Goal: Find specific page/section: Find specific page/section

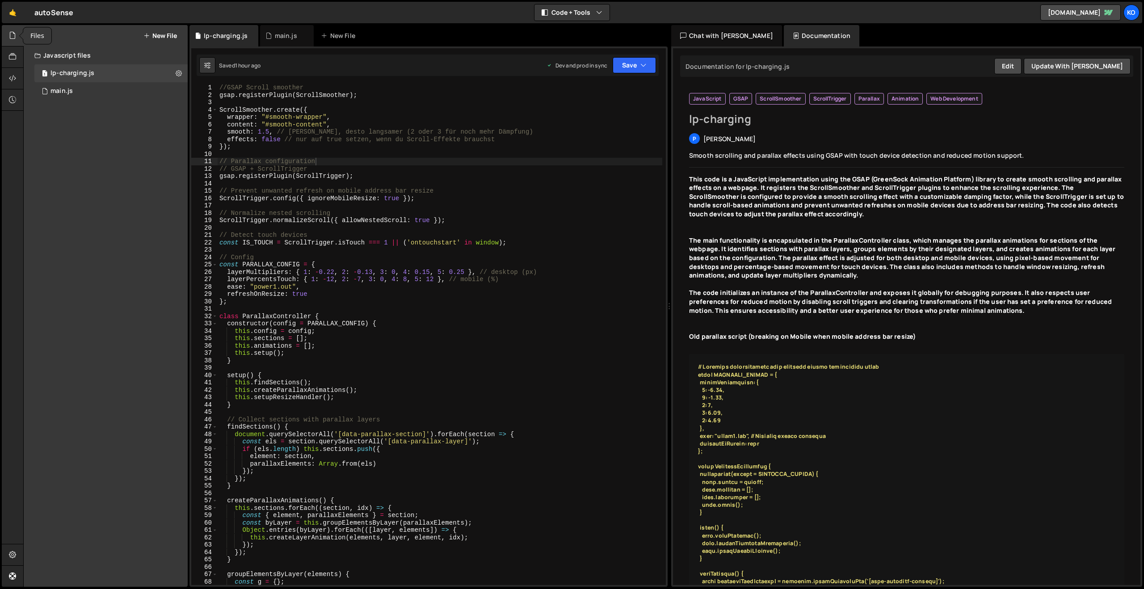
scroll to position [5, 0]
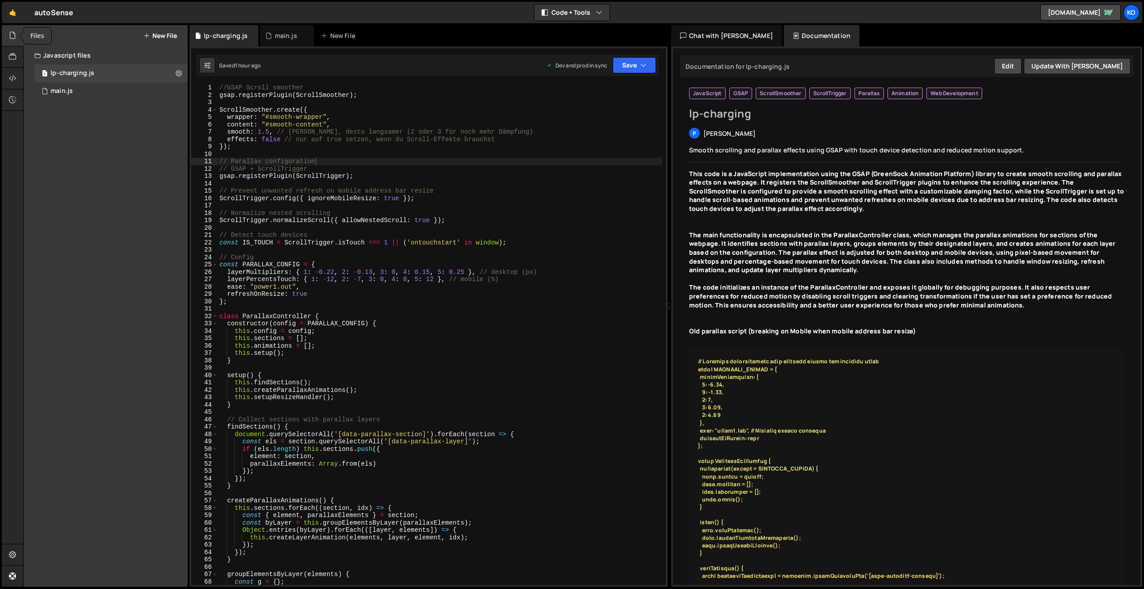
click at [13, 34] on icon at bounding box center [12, 35] width 7 height 10
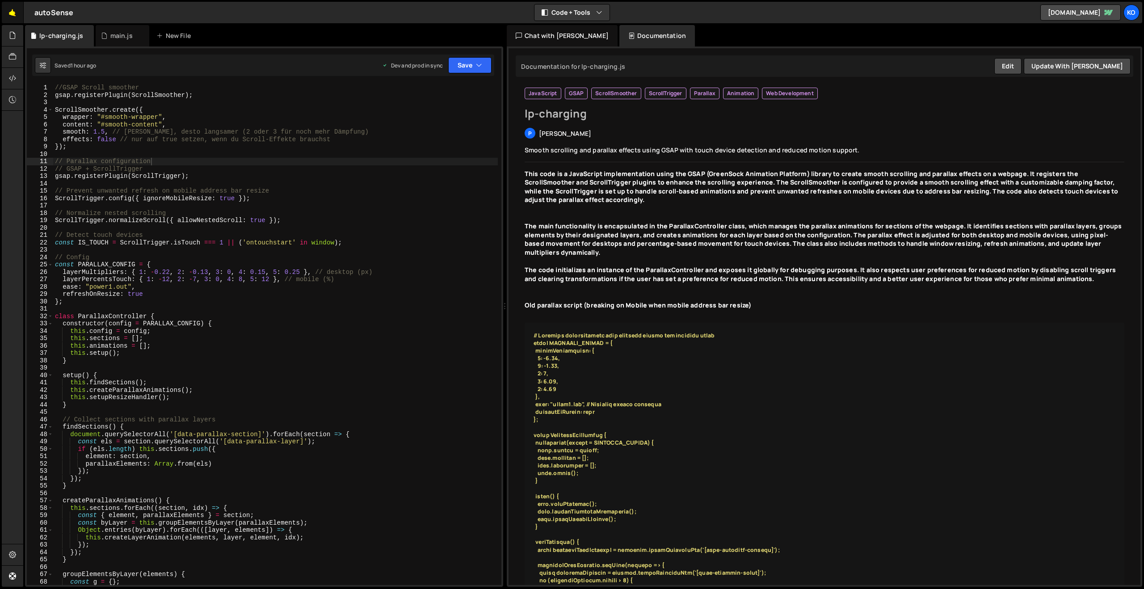
click at [12, 9] on link "🤙" at bounding box center [13, 12] width 22 height 21
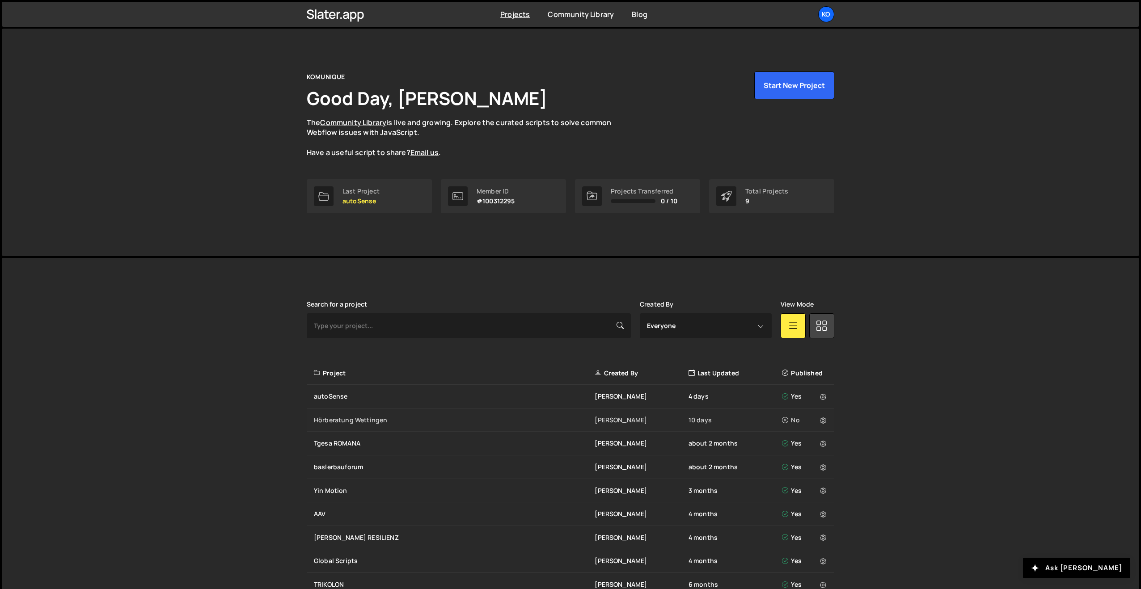
click at [329, 419] on div "Hörberatung Wettingen" at bounding box center [454, 420] width 281 height 9
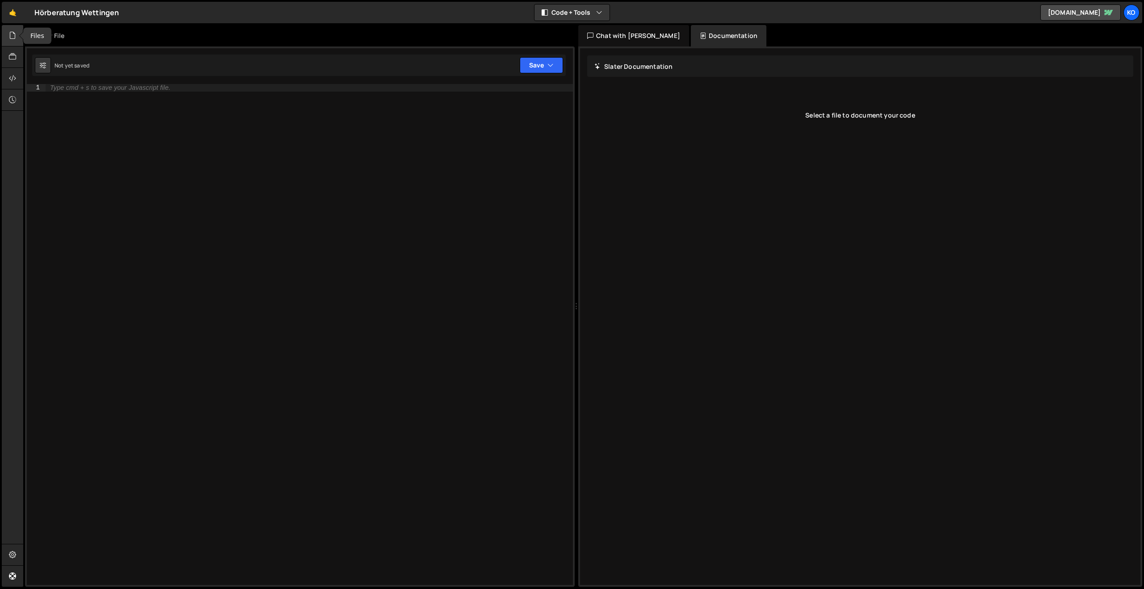
click at [13, 37] on icon at bounding box center [12, 35] width 7 height 10
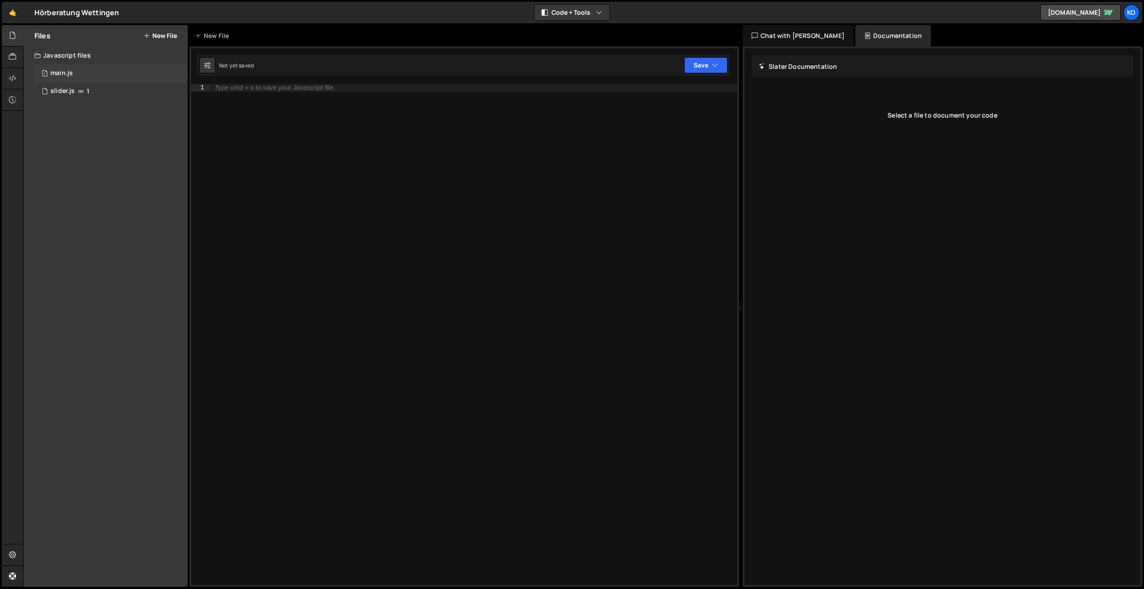
click at [71, 74] on div "main.js" at bounding box center [62, 73] width 22 height 8
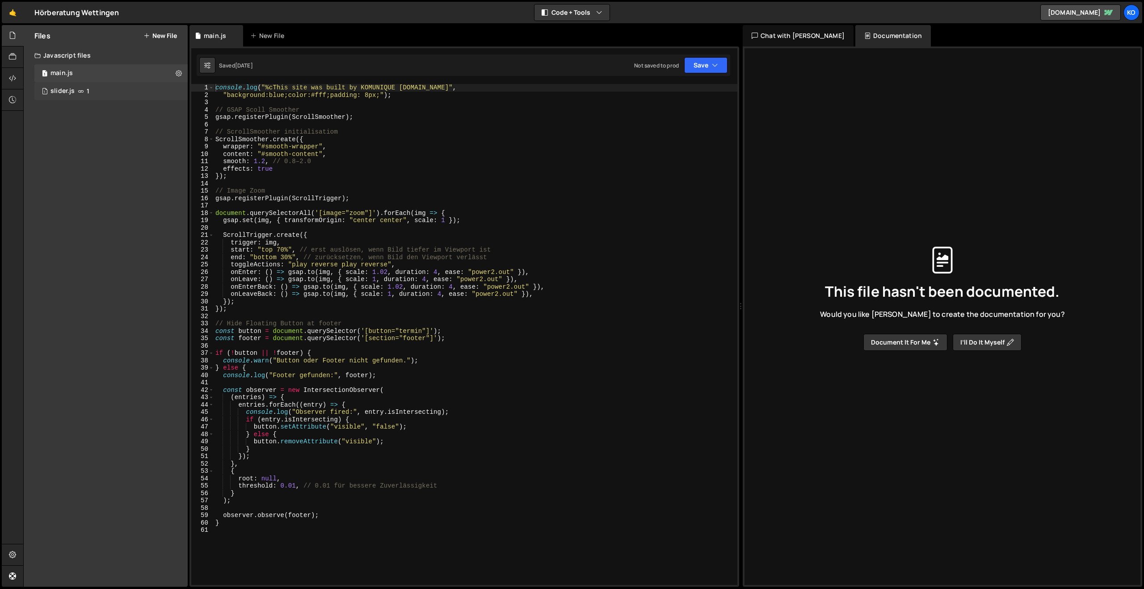
click at [97, 92] on div "1 slider.js 1" at bounding box center [110, 91] width 153 height 18
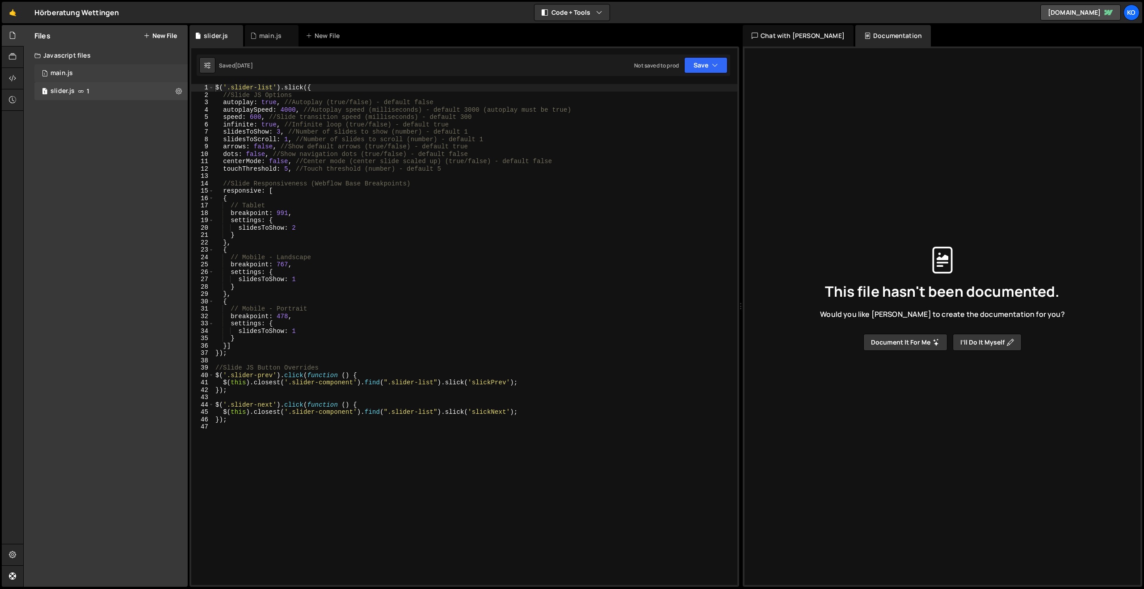
click at [100, 74] on div "1 main.js 0" at bounding box center [110, 73] width 153 height 18
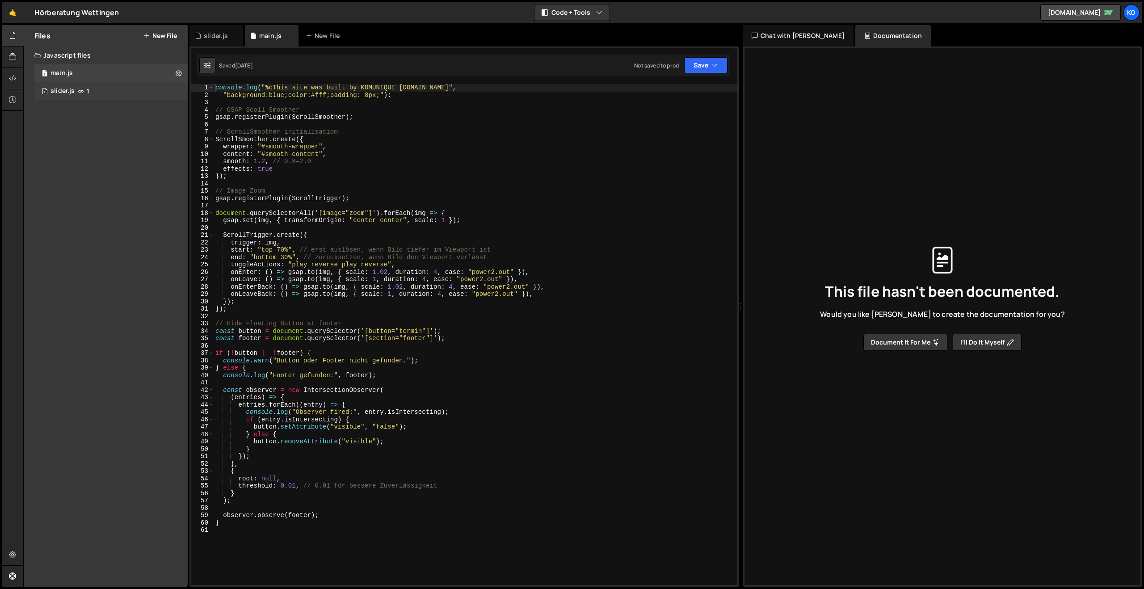
click at [130, 89] on div "1 slider.js 1" at bounding box center [110, 91] width 153 height 18
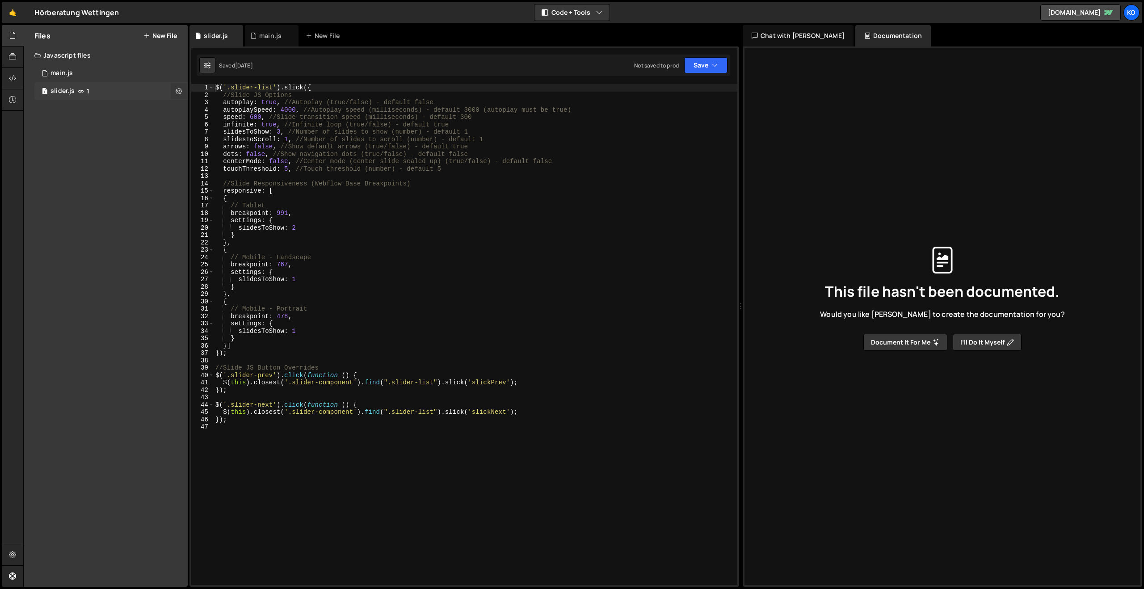
click at [175, 91] on button at bounding box center [179, 91] width 16 height 16
click at [229, 112] on button "Edit File Settings" at bounding box center [234, 110] width 88 height 18
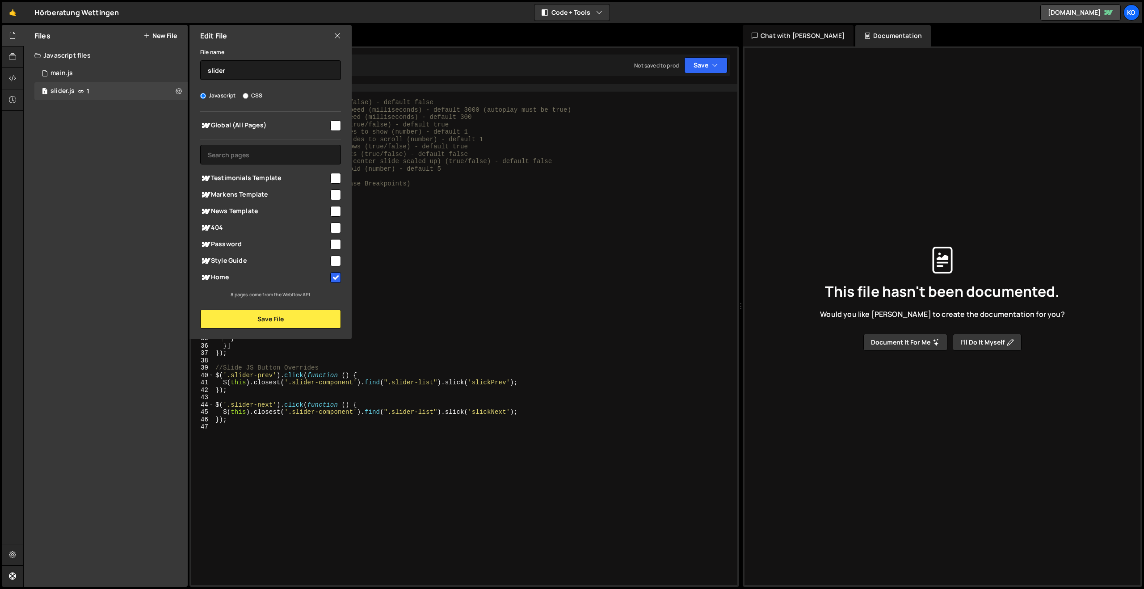
click at [101, 169] on div "Files New File Javascript files 1 main.js 0 1 slider.js 1 CSS files Copy share …" at bounding box center [106, 306] width 164 height 562
click at [335, 36] on icon at bounding box center [337, 36] width 7 height 10
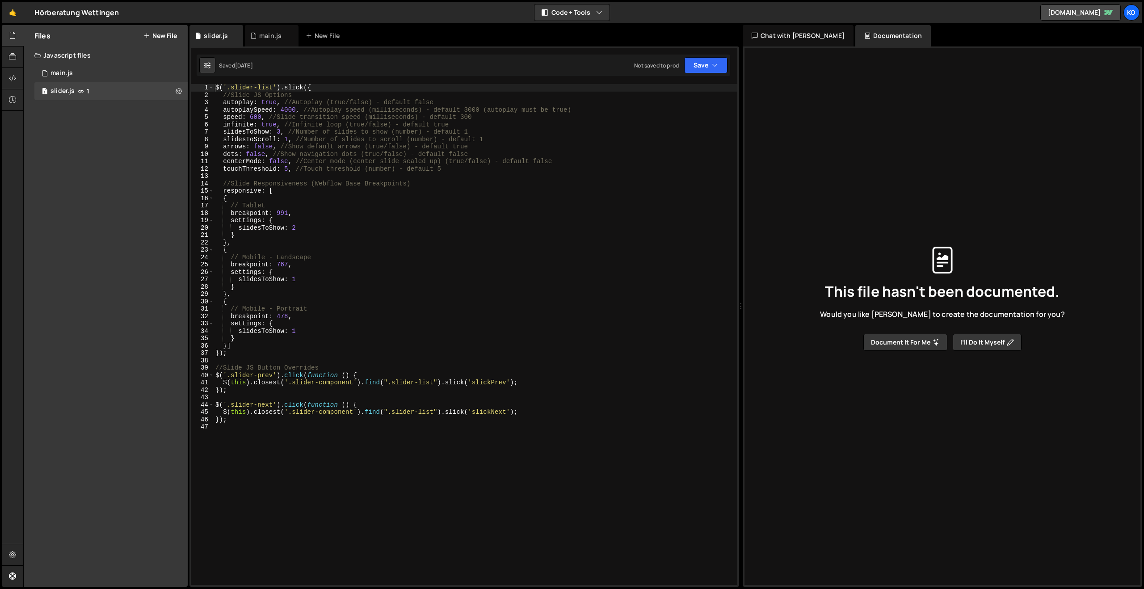
click at [75, 151] on div "Files New File Javascript files 1 main.js 0 1 slider.js 1 CSS files Copy share …" at bounding box center [106, 306] width 164 height 562
